Goal: Task Accomplishment & Management: Use online tool/utility

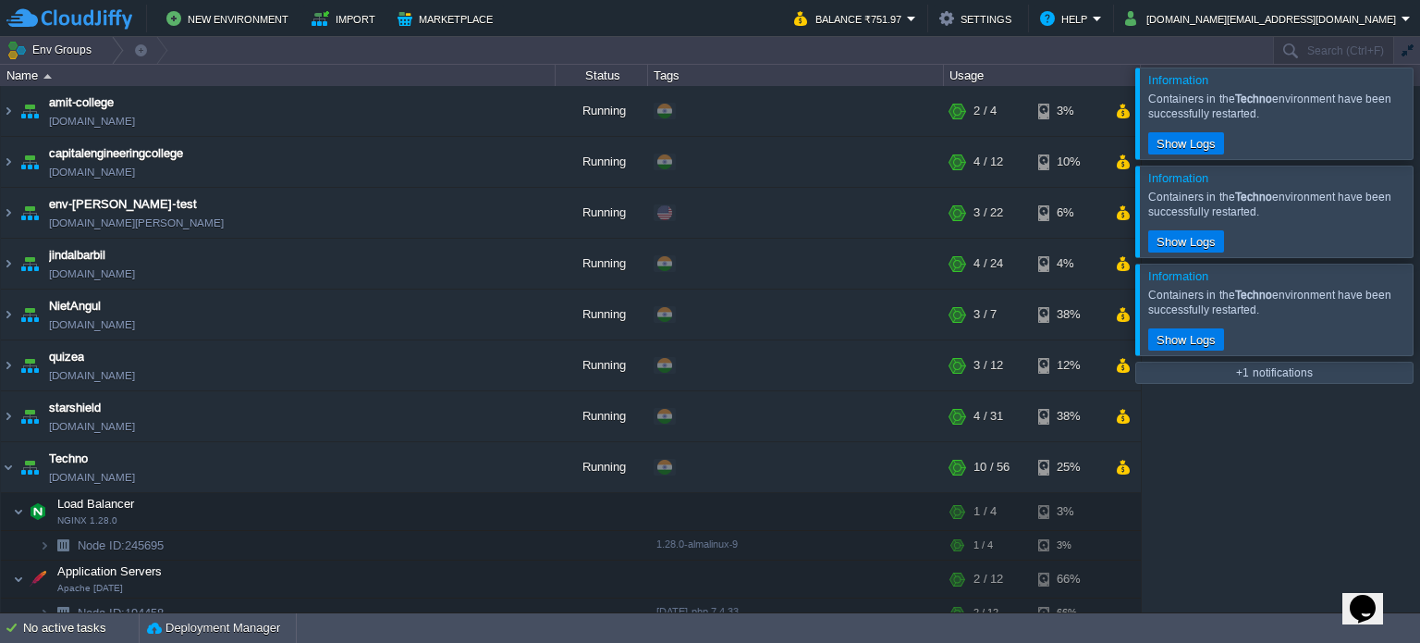
scroll to position [60, 0]
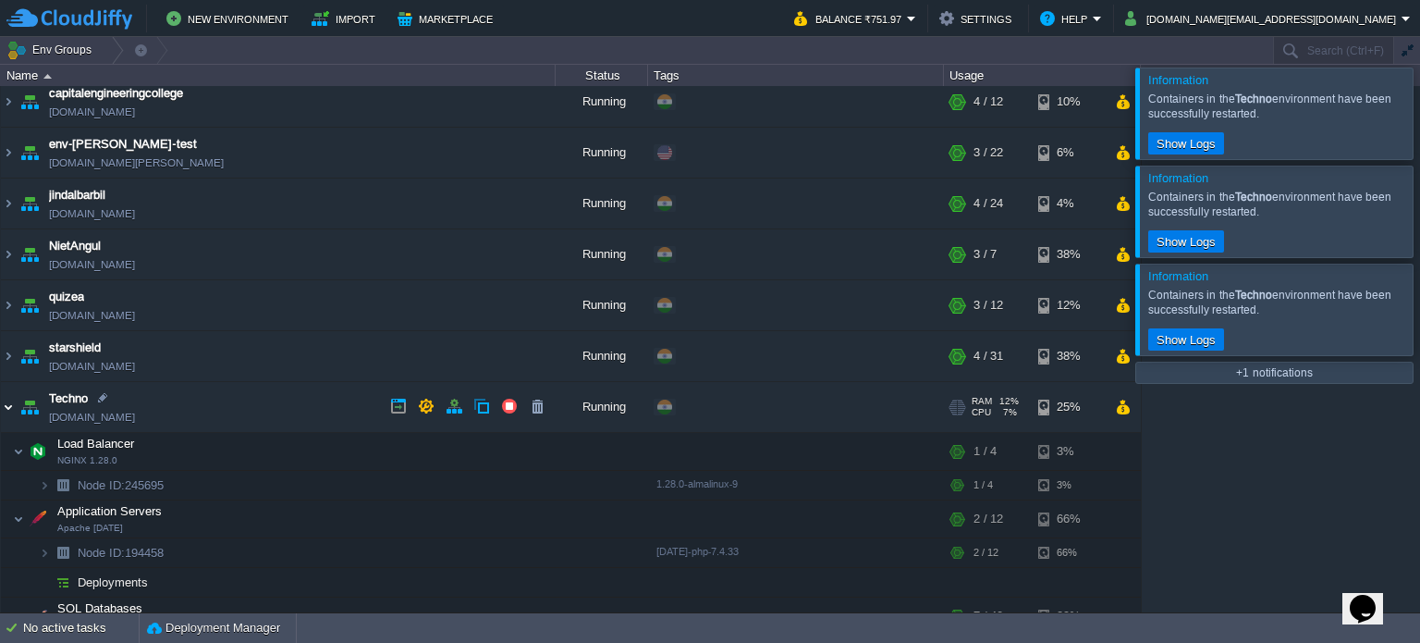
click at [9, 406] on img at bounding box center [8, 407] width 15 height 50
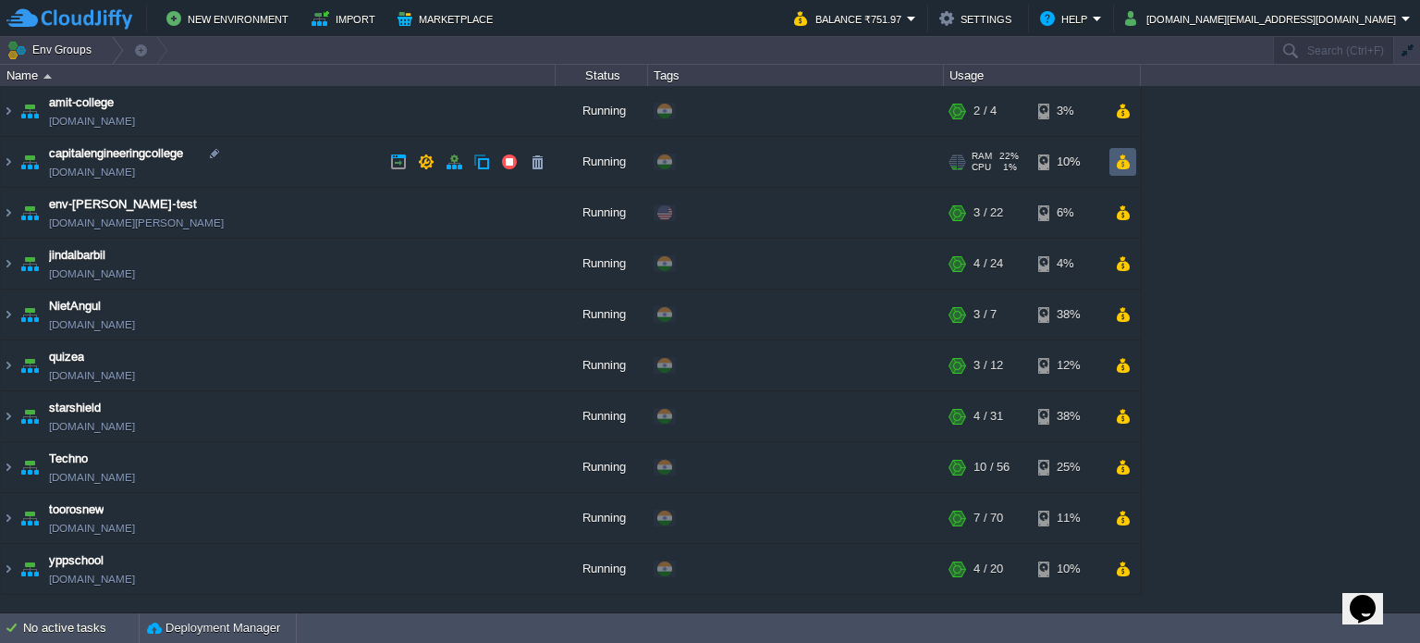
click at [1130, 158] on button "button" at bounding box center [1123, 161] width 16 height 17
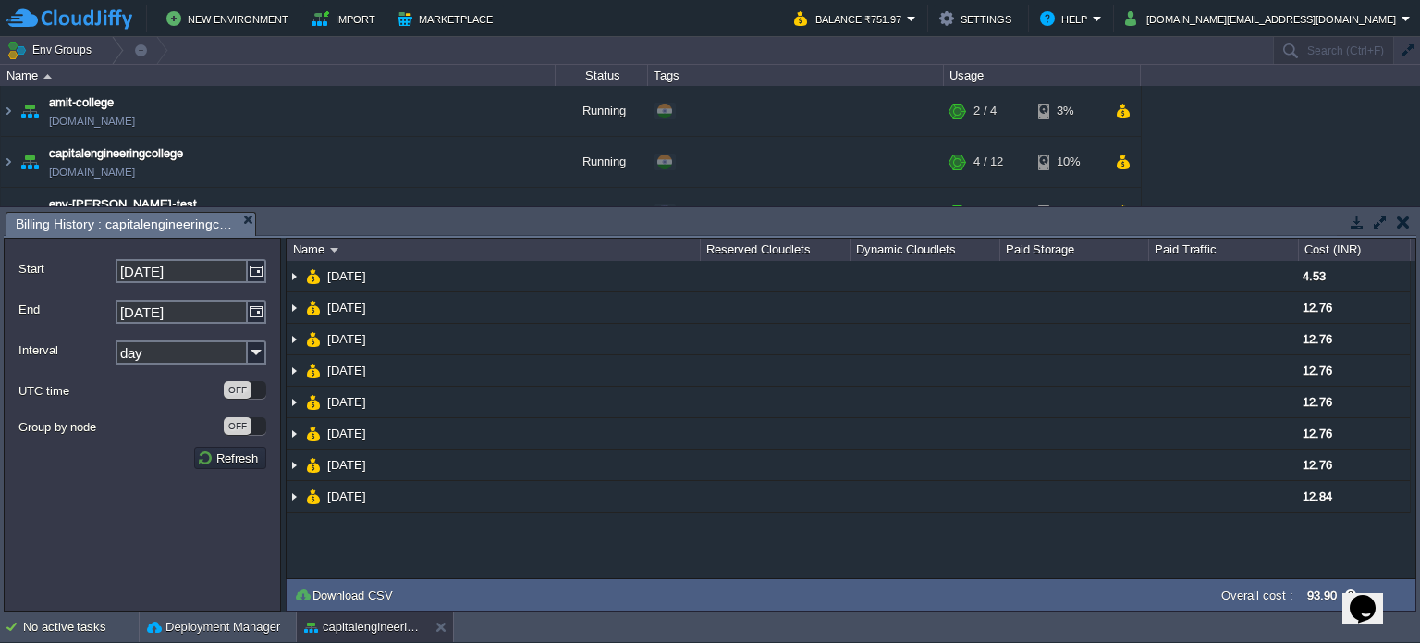
click at [1404, 223] on button "button" at bounding box center [1403, 222] width 13 height 17
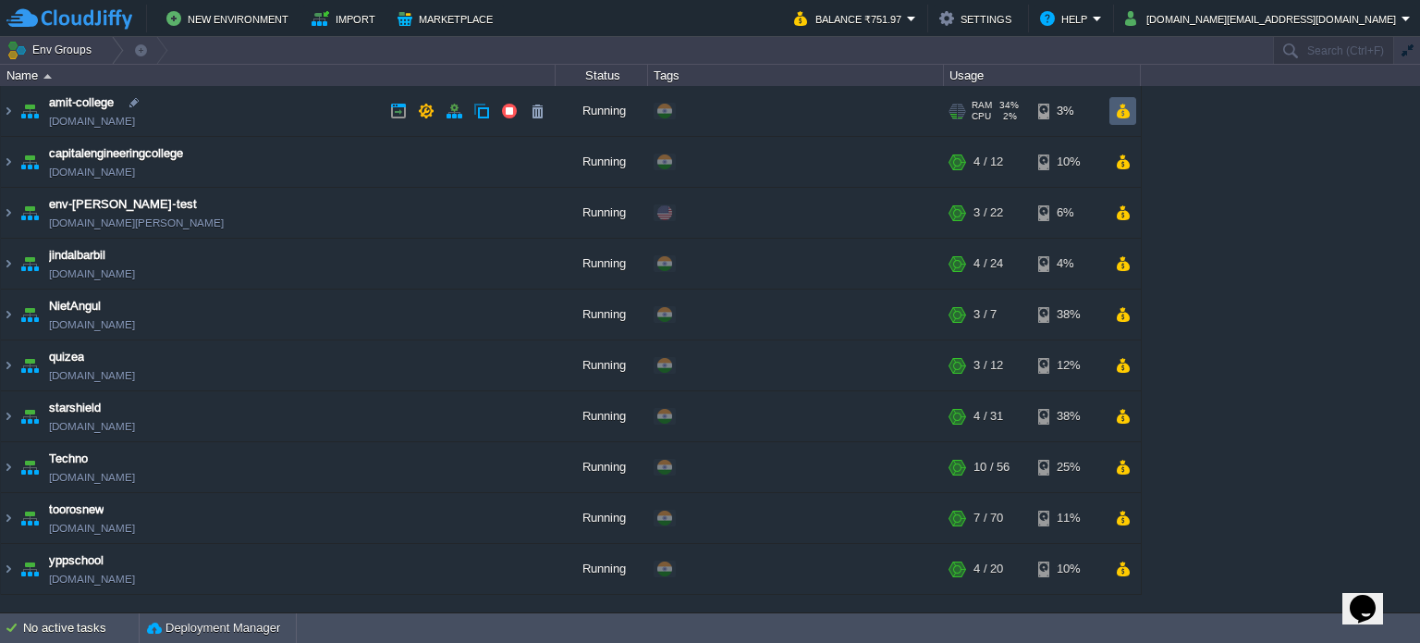
click at [1123, 106] on button "button" at bounding box center [1123, 111] width 16 height 17
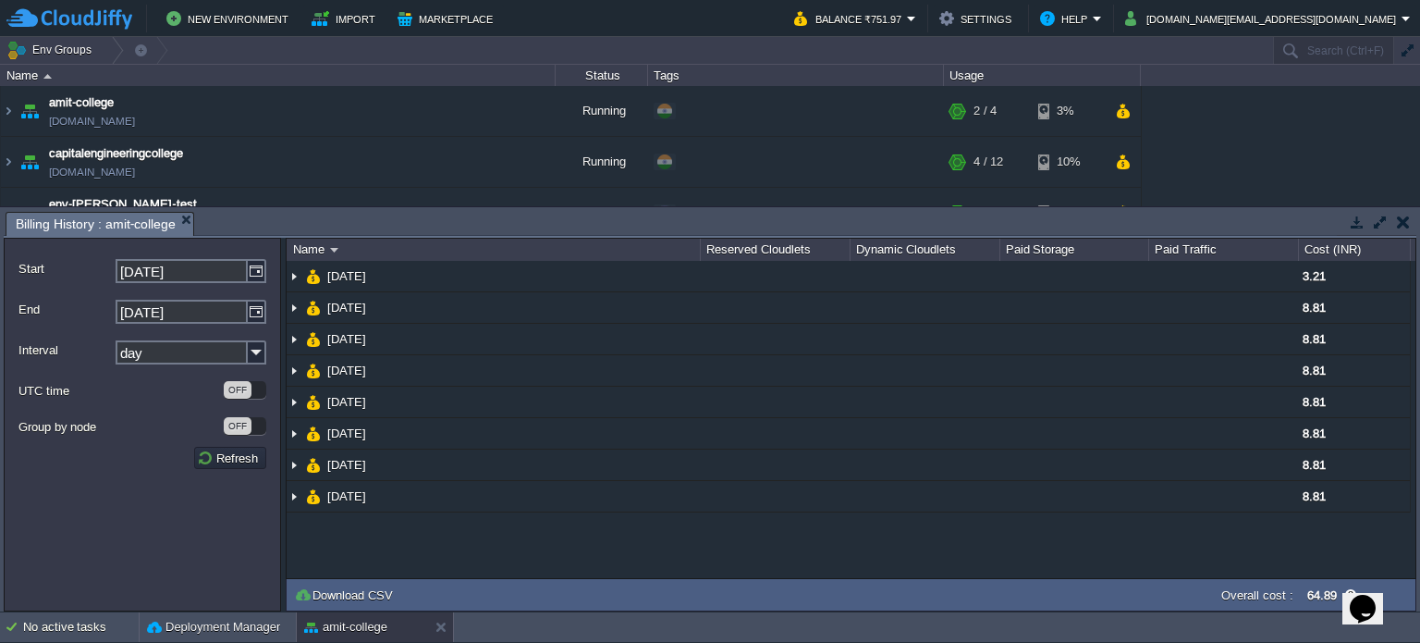
click at [1402, 220] on button "button" at bounding box center [1403, 222] width 13 height 17
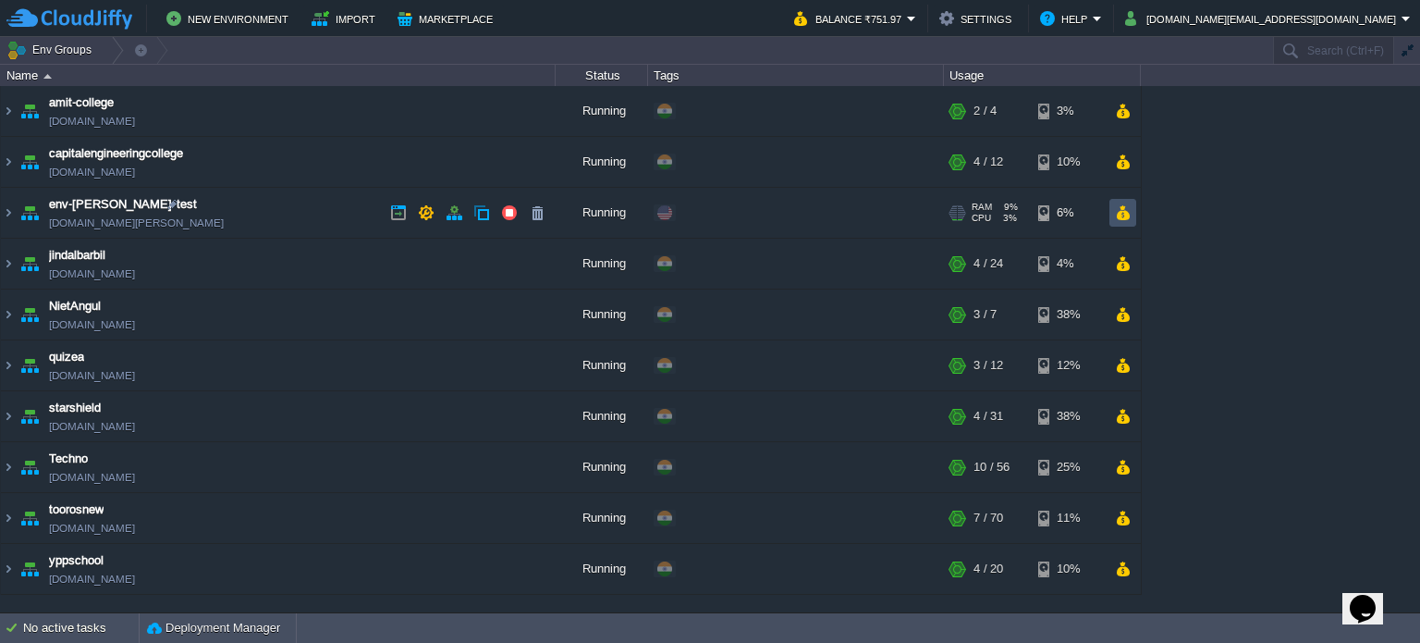
click at [1124, 207] on button "button" at bounding box center [1123, 212] width 16 height 17
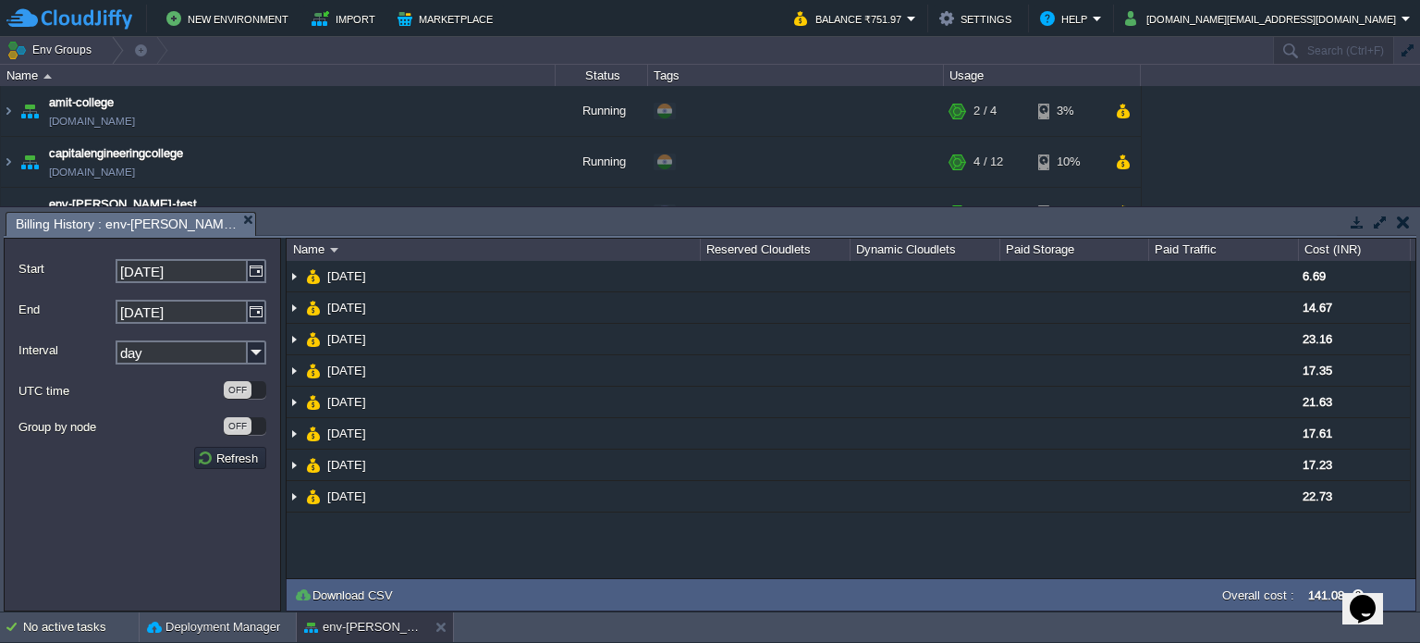
click at [1405, 226] on button "button" at bounding box center [1403, 222] width 13 height 17
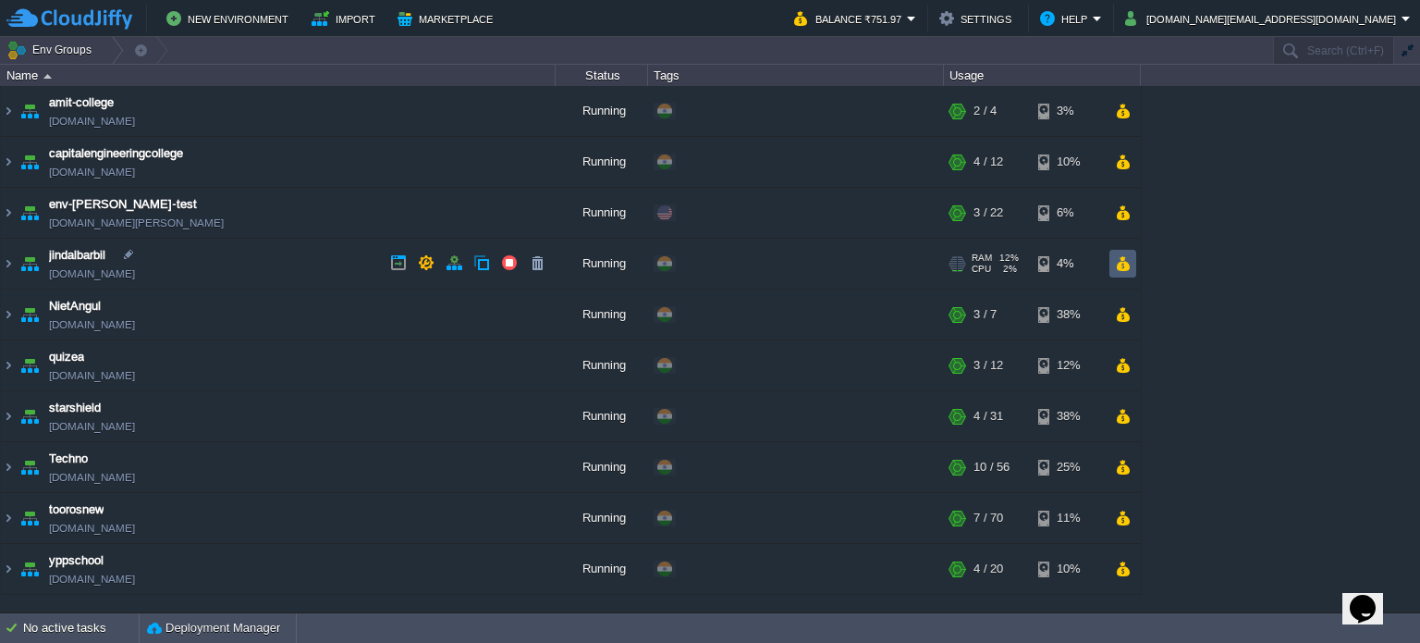
click at [1128, 258] on button "button" at bounding box center [1123, 263] width 16 height 17
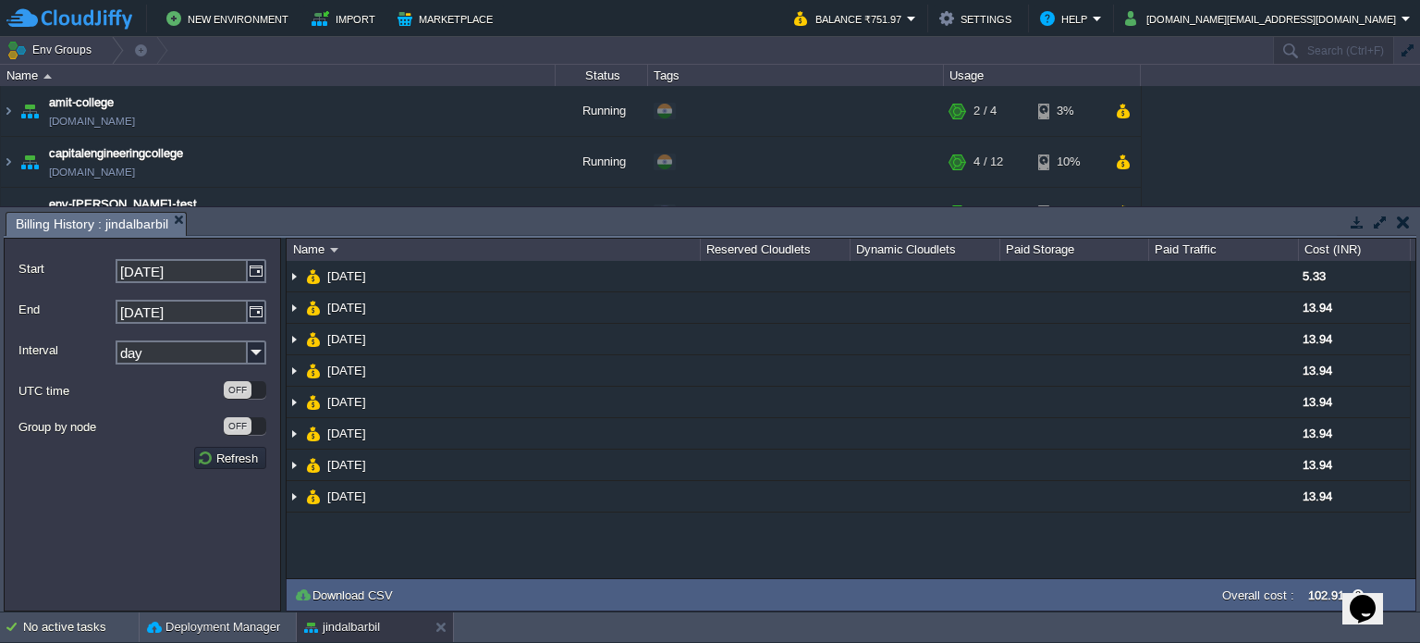
click at [1402, 224] on button "button" at bounding box center [1403, 222] width 13 height 17
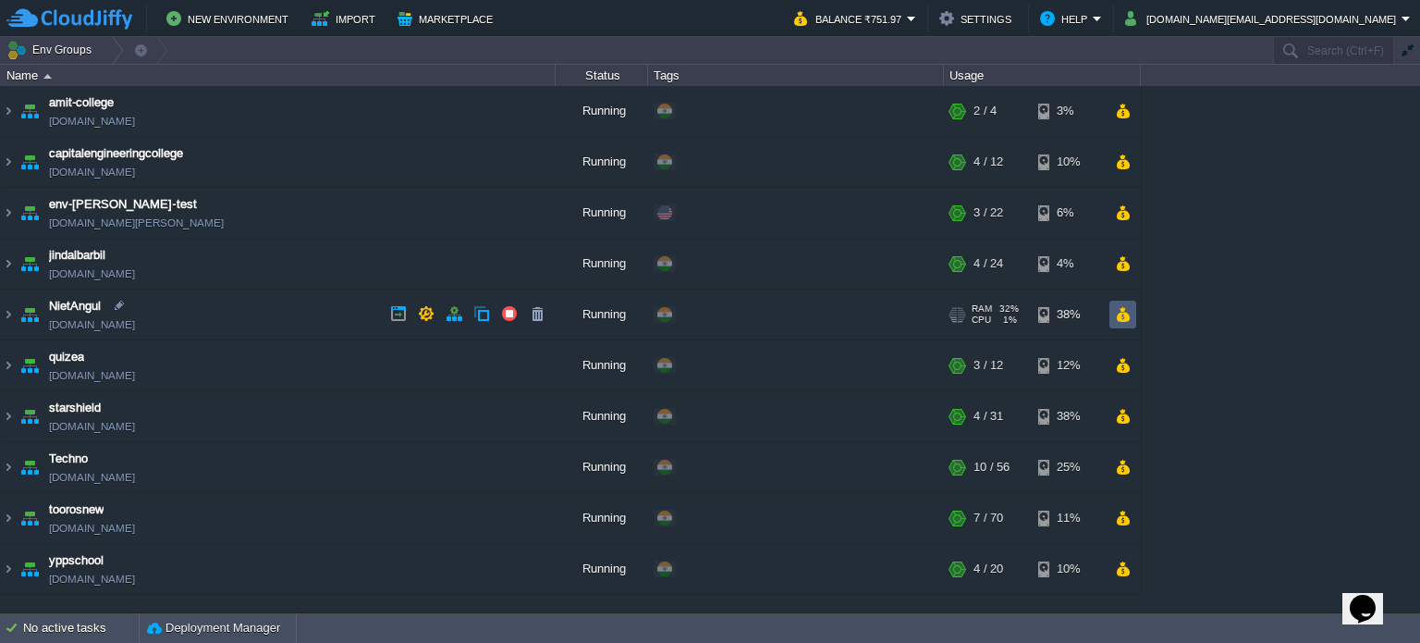
click at [1120, 314] on button "button" at bounding box center [1123, 314] width 16 height 17
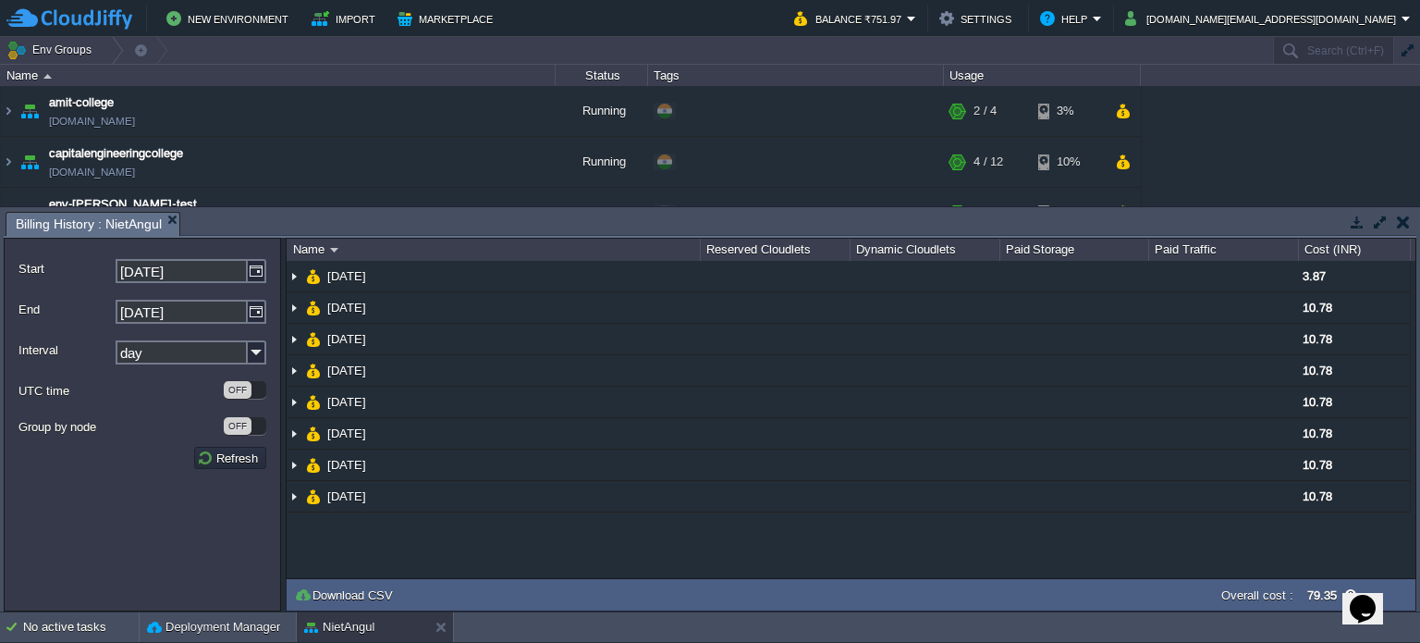
click at [1411, 217] on td at bounding box center [1402, 222] width 23 height 22
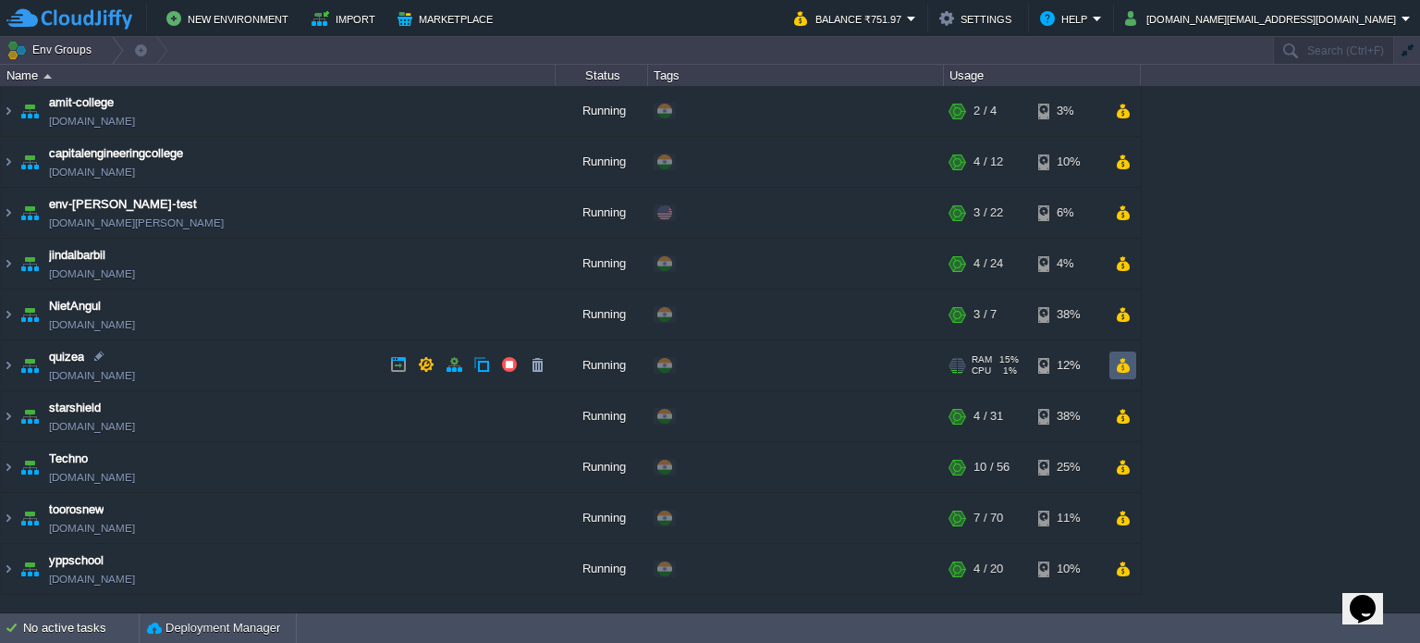
click at [1115, 361] on button "button" at bounding box center [1123, 365] width 16 height 17
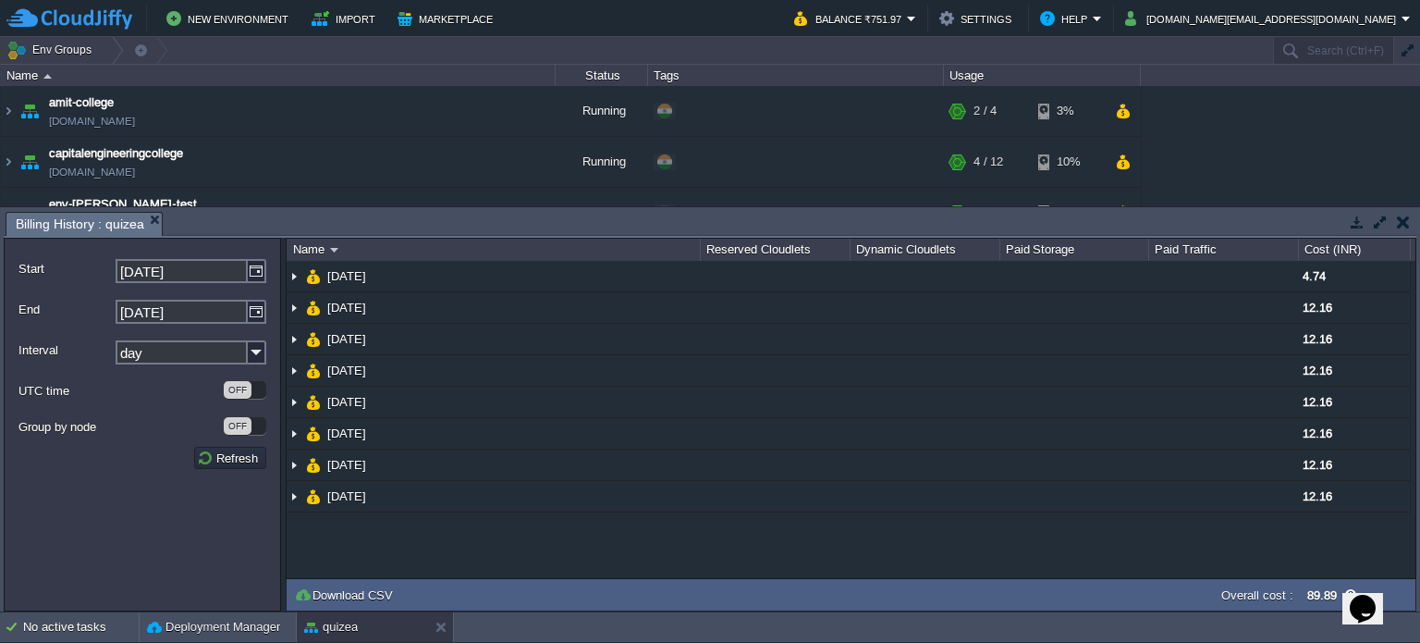
click at [1408, 226] on button "button" at bounding box center [1403, 222] width 13 height 17
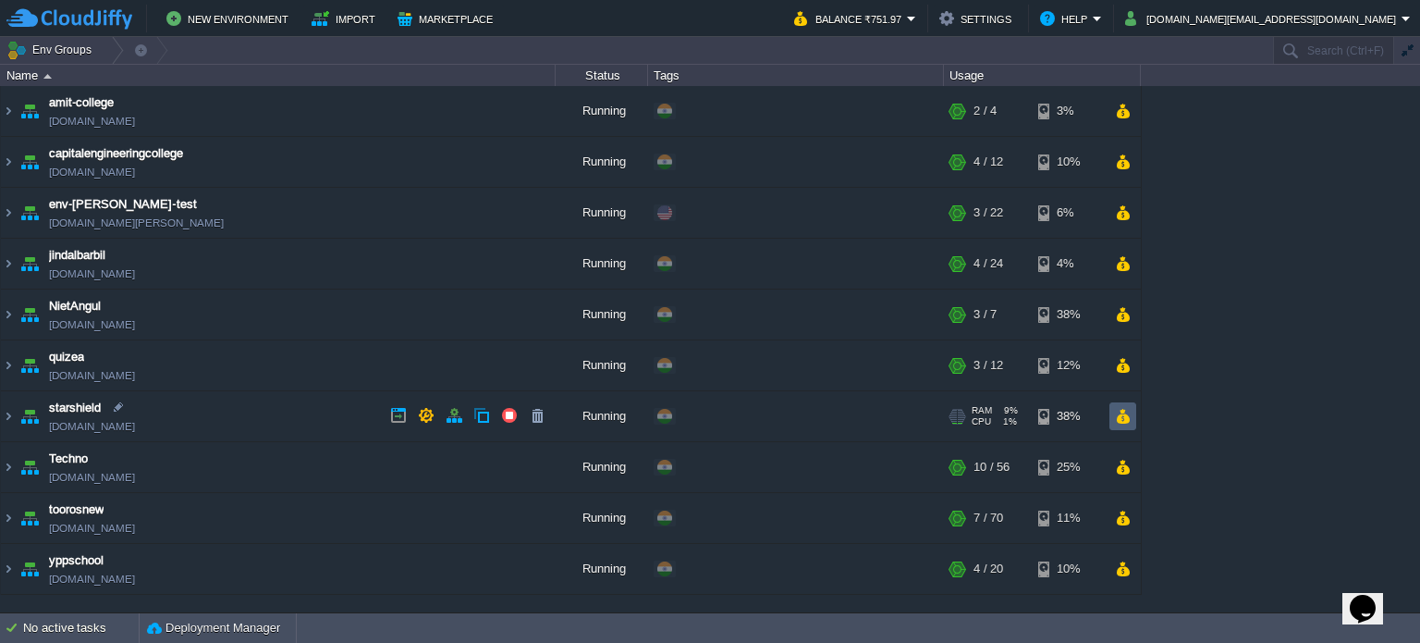
click at [1116, 416] on button "button" at bounding box center [1123, 416] width 16 height 17
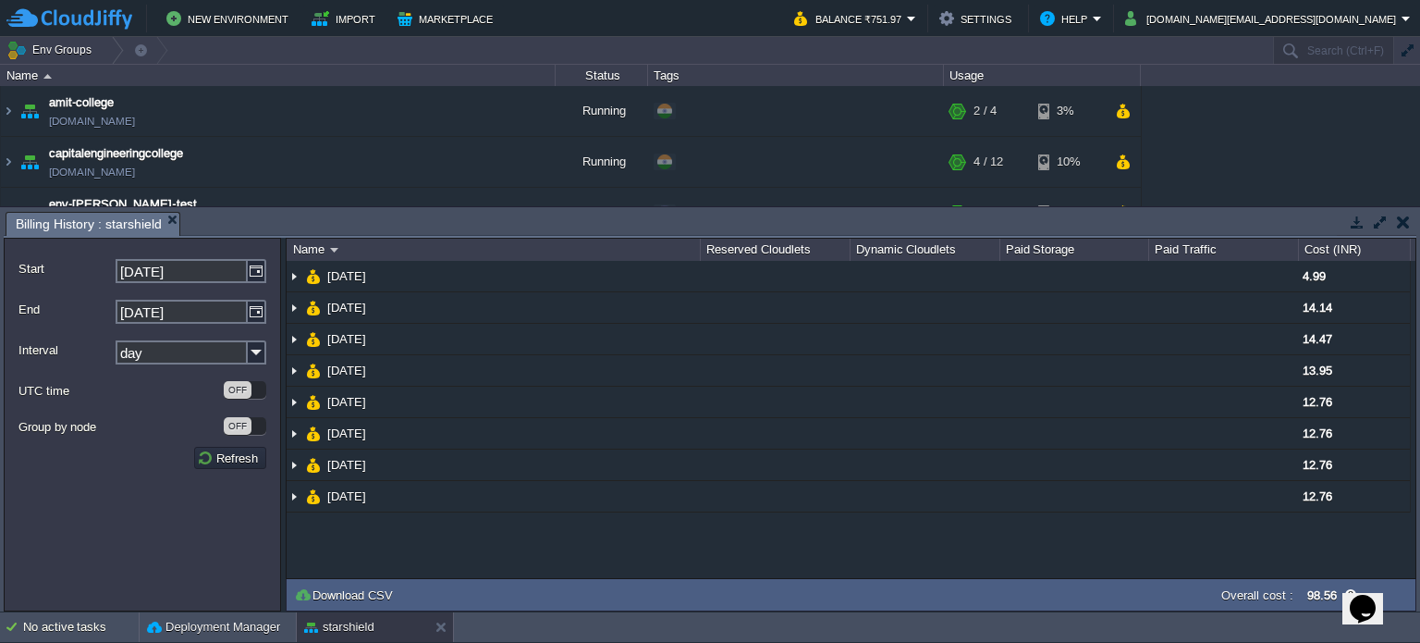
click at [1405, 214] on button "button" at bounding box center [1403, 222] width 13 height 17
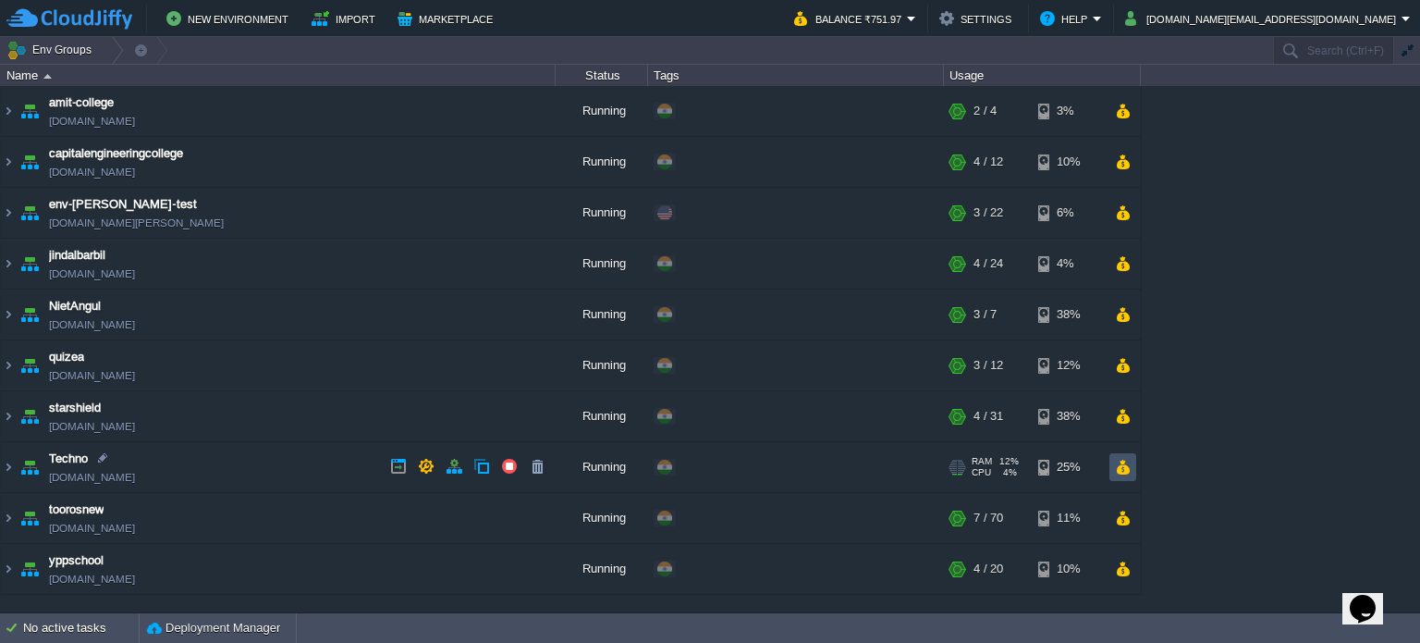
click at [1120, 469] on button "button" at bounding box center [1123, 467] width 16 height 17
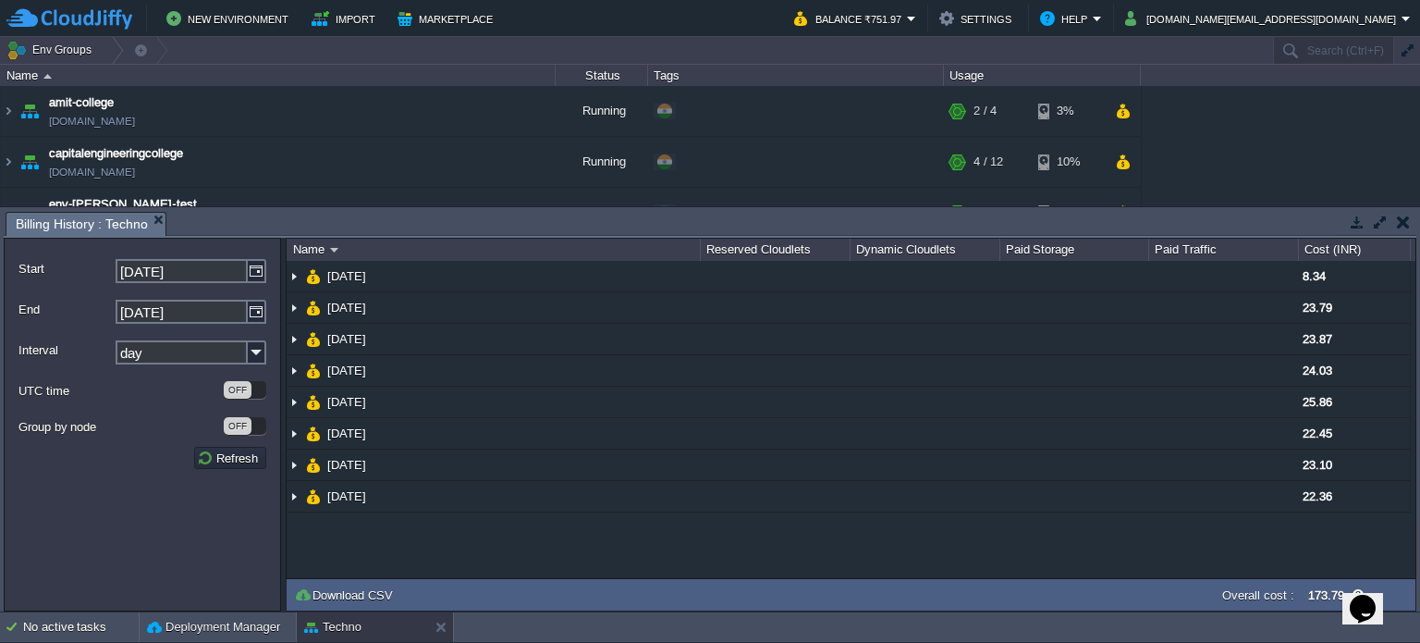
click at [1409, 228] on td at bounding box center [1402, 222] width 23 height 22
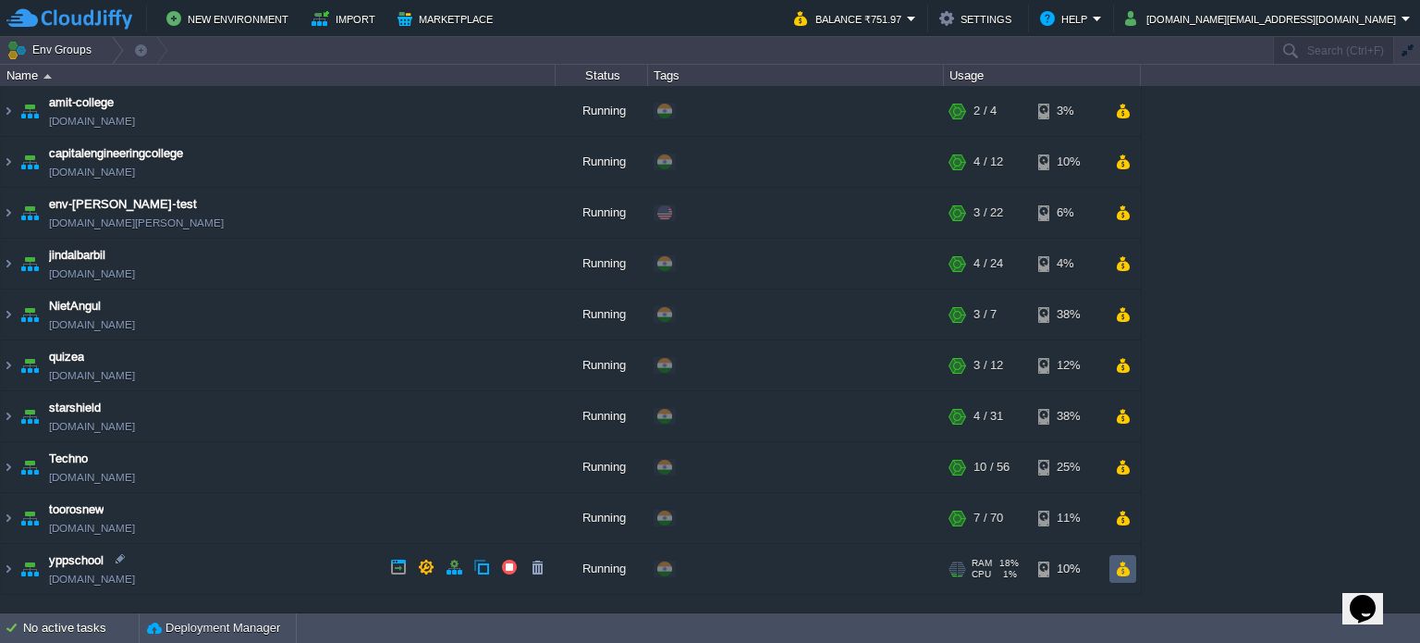
click at [1125, 565] on button "button" at bounding box center [1123, 568] width 16 height 17
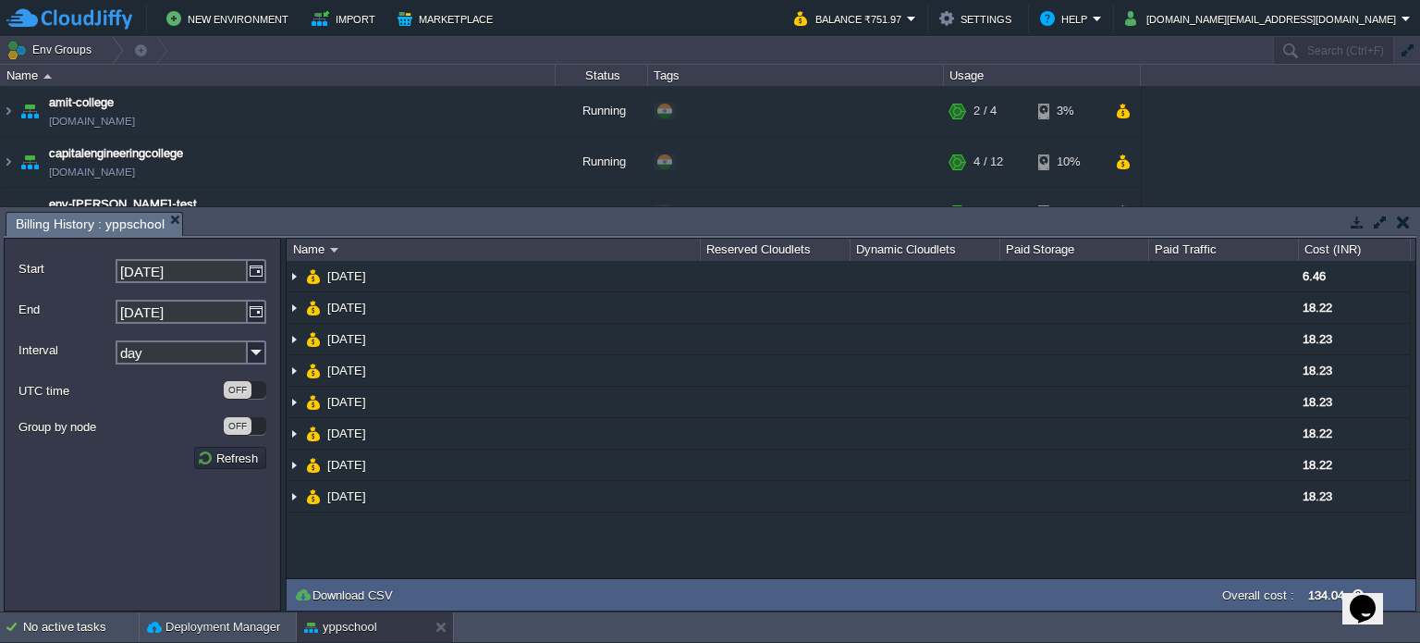
click at [1398, 224] on button "button" at bounding box center [1403, 222] width 13 height 17
